Goal: Information Seeking & Learning: Learn about a topic

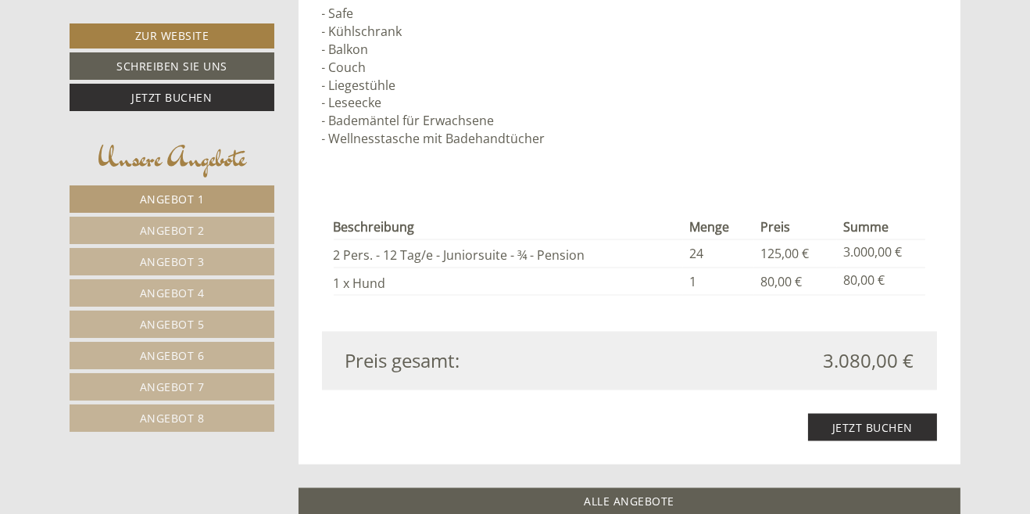
click at [818, 316] on div "Beschreibung Menge Preis Summe 2 Pers. - 12 Tag/e - Juniorsuite - ¾ - Pension 2…" at bounding box center [630, 255] width 616 height 153
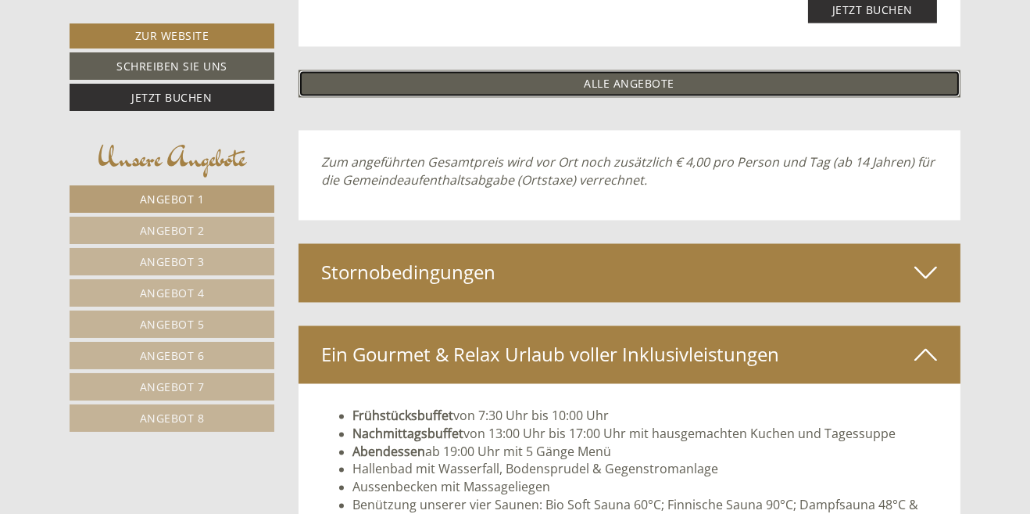
click at [651, 84] on link "ALLE ANGEBOTE" at bounding box center [630, 83] width 663 height 27
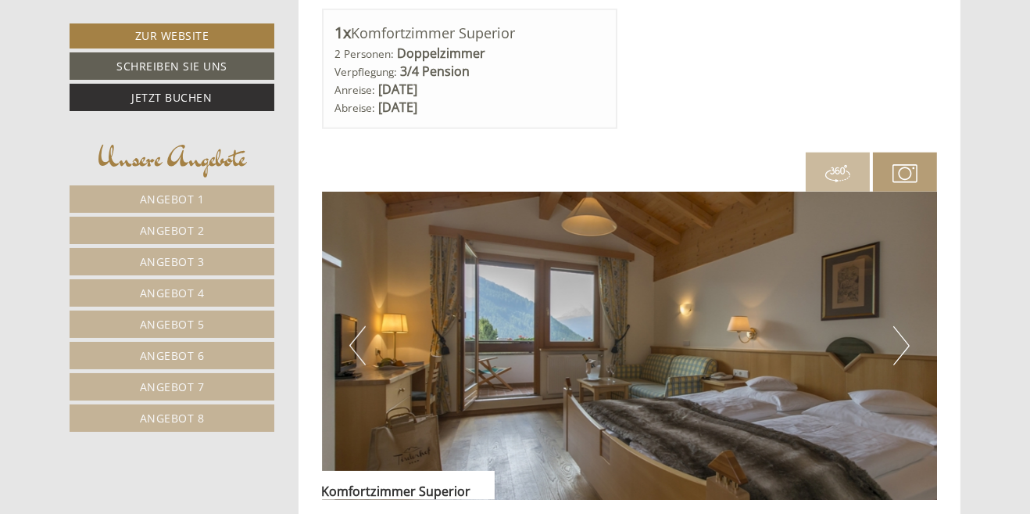
scroll to position [2103, 0]
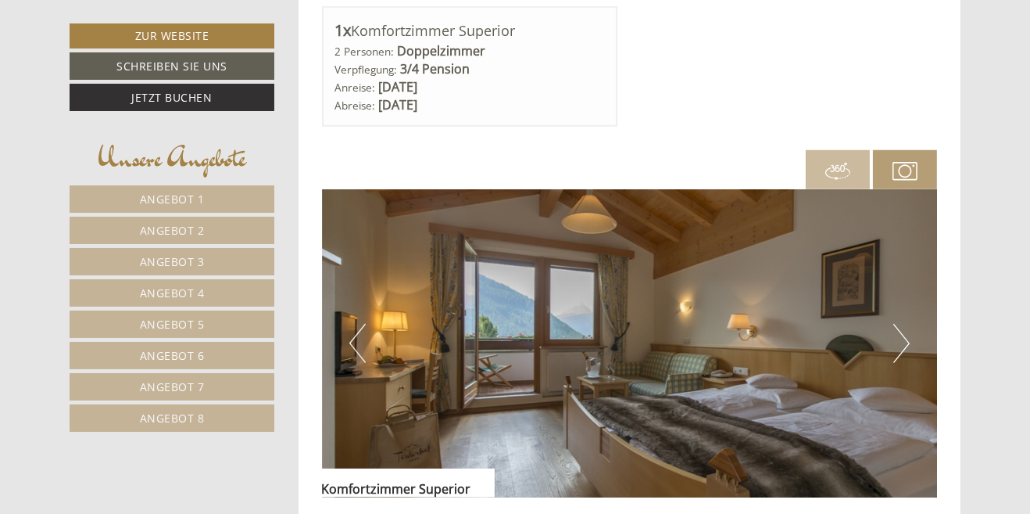
click at [905, 353] on button "Next" at bounding box center [901, 343] width 16 height 39
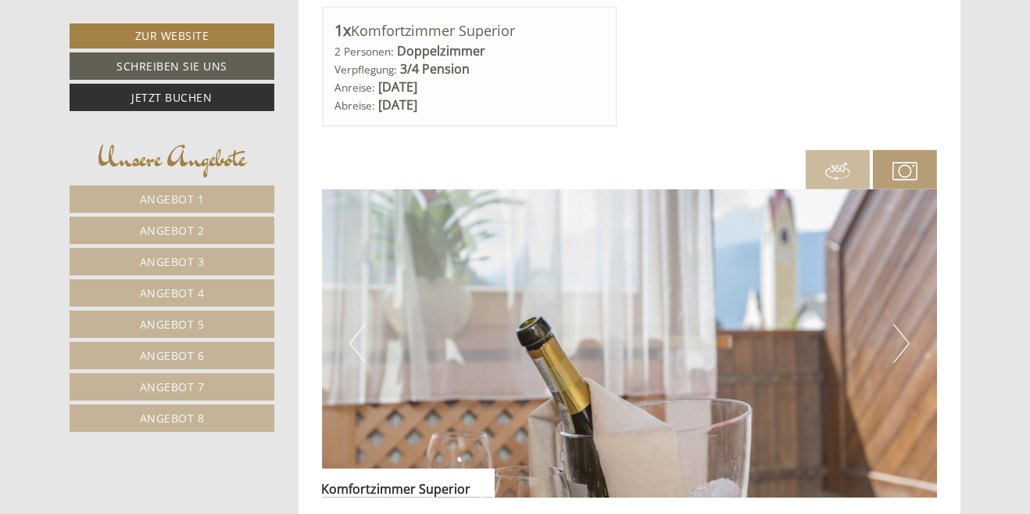
click at [911, 345] on img at bounding box center [630, 343] width 616 height 308
click at [904, 343] on button "Next" at bounding box center [901, 343] width 16 height 39
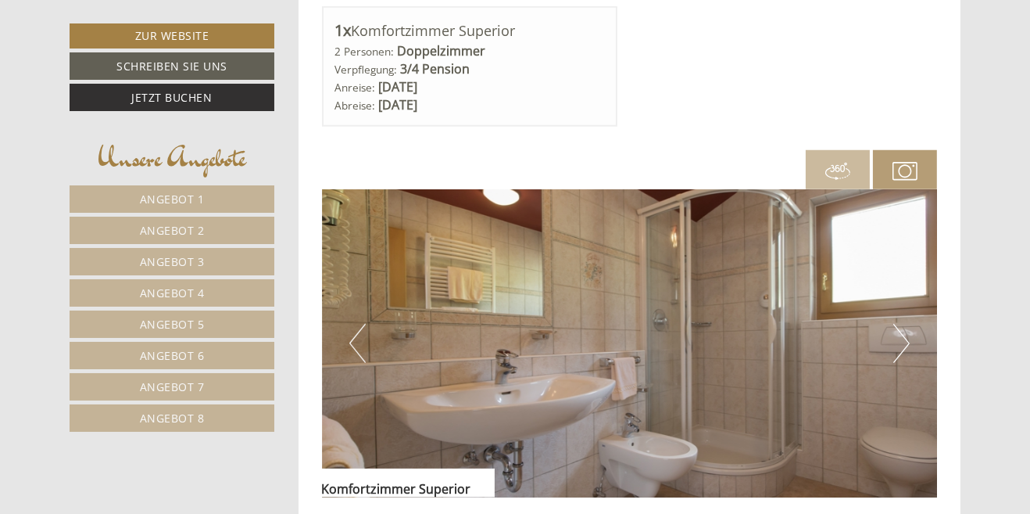
click at [915, 346] on img at bounding box center [630, 343] width 616 height 308
click at [906, 346] on button "Next" at bounding box center [901, 343] width 16 height 39
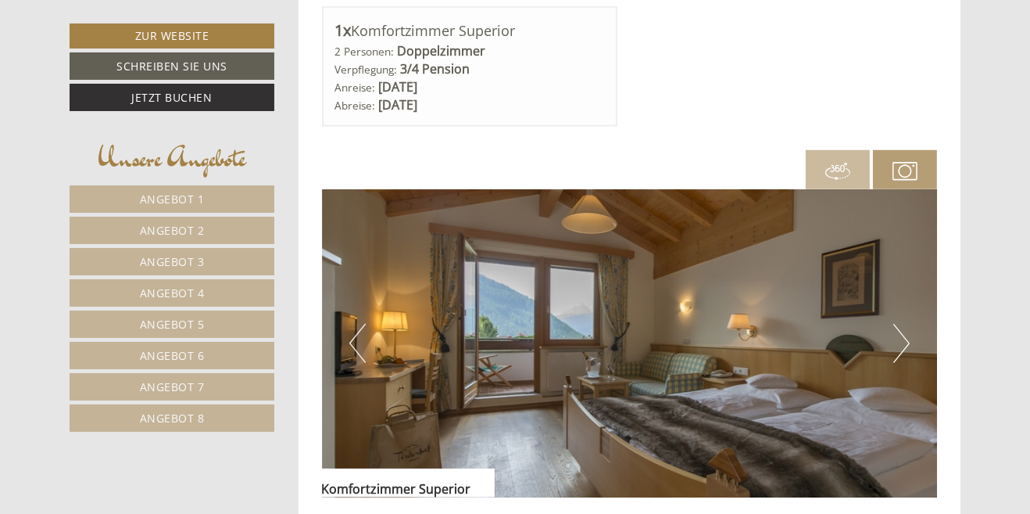
click at [907, 349] on button "Next" at bounding box center [901, 343] width 16 height 39
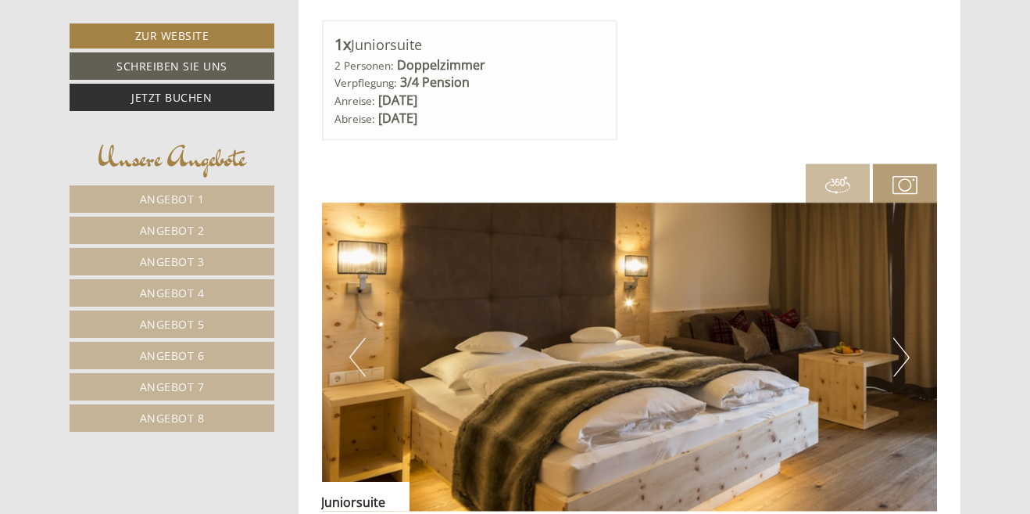
scroll to position [3280, 0]
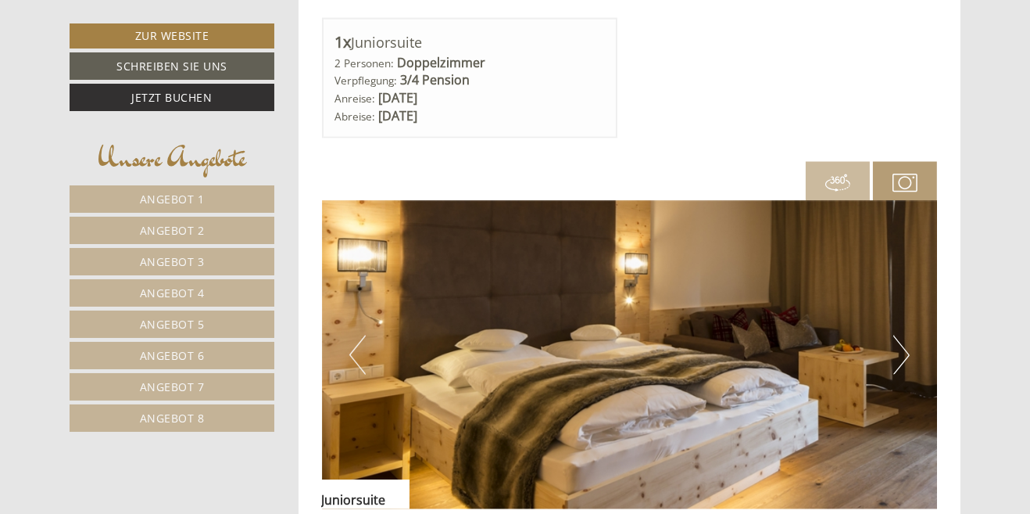
click at [909, 354] on button "Next" at bounding box center [901, 354] width 16 height 39
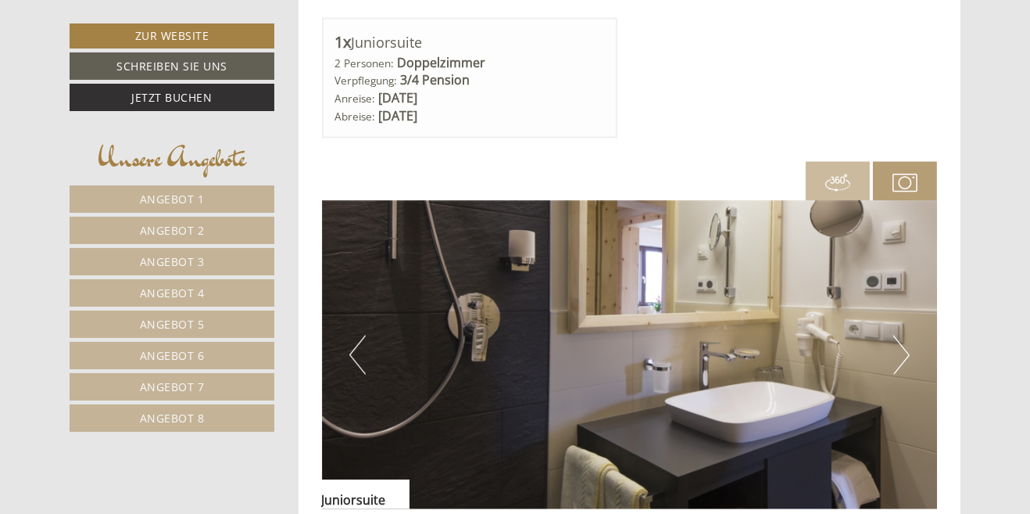
click at [914, 361] on img at bounding box center [630, 355] width 616 height 308
click at [899, 358] on button "Next" at bounding box center [901, 354] width 16 height 39
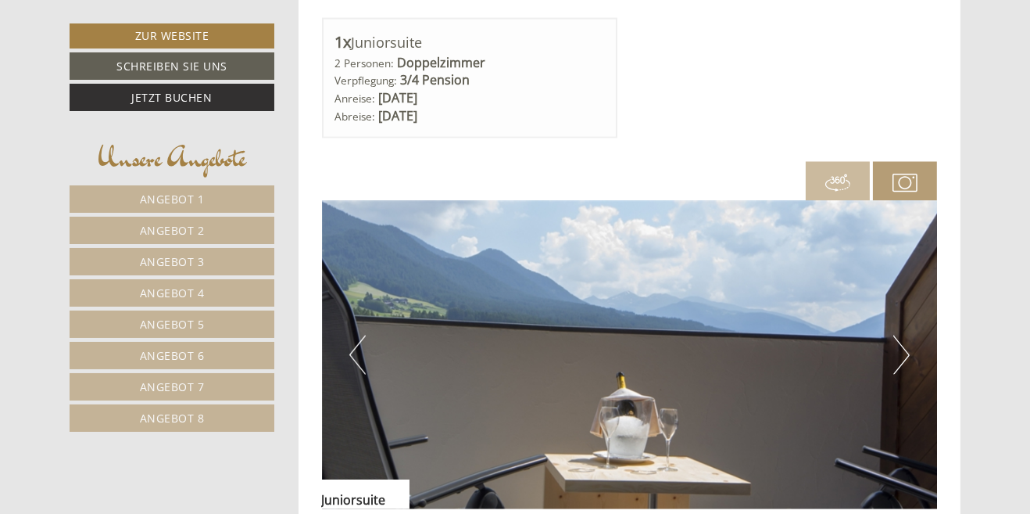
click at [904, 353] on button "Next" at bounding box center [901, 354] width 16 height 39
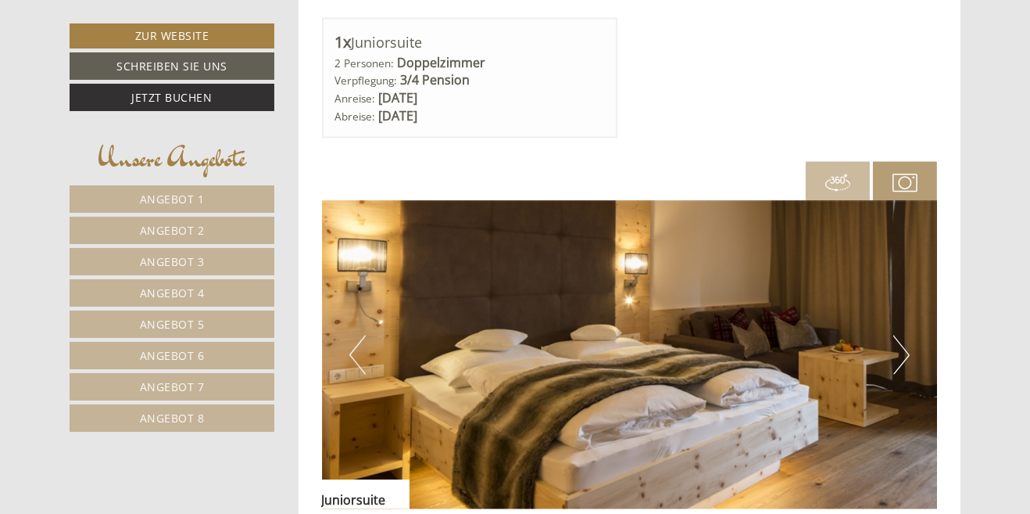
click at [908, 353] on button "Next" at bounding box center [901, 354] width 16 height 39
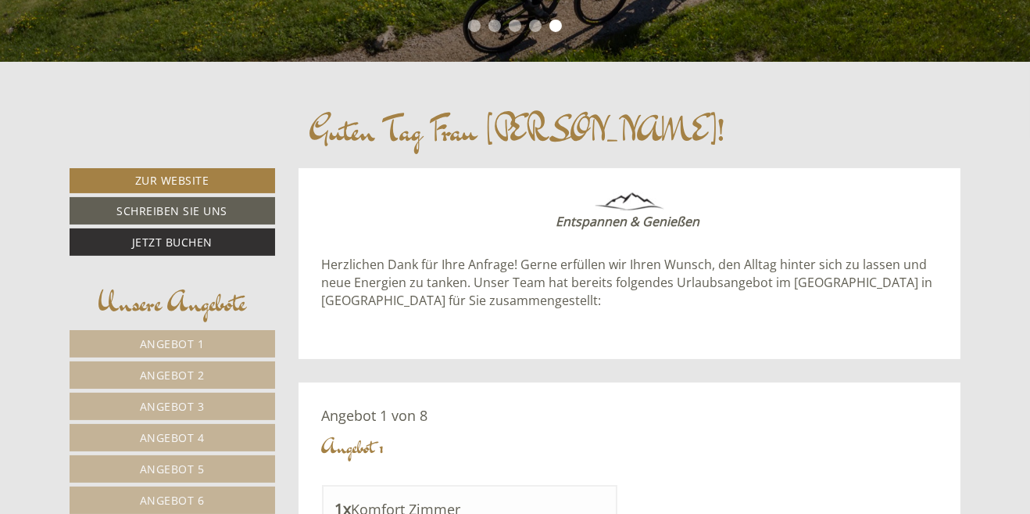
scroll to position [465, 0]
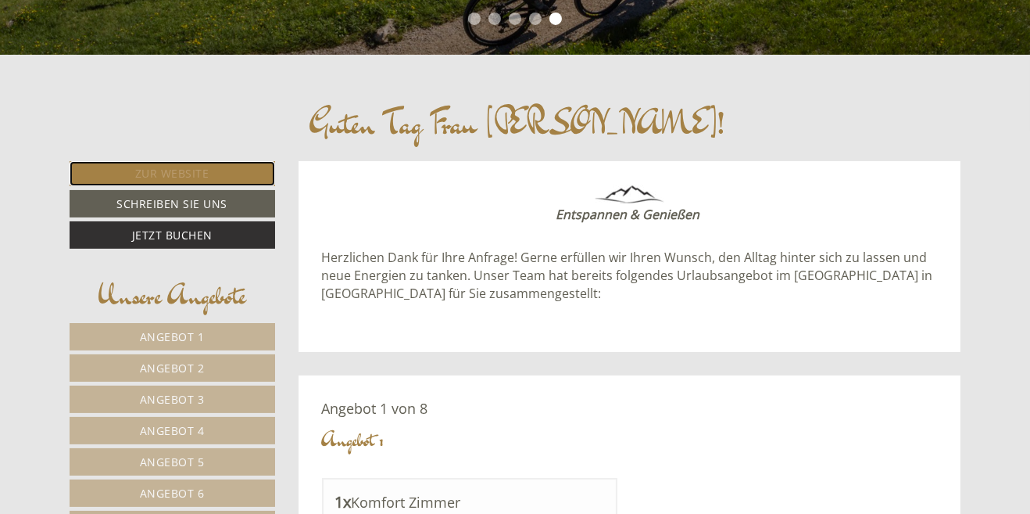
click at [199, 175] on link "Zur Website" at bounding box center [173, 173] width 206 height 25
